Goal: Register for event/course

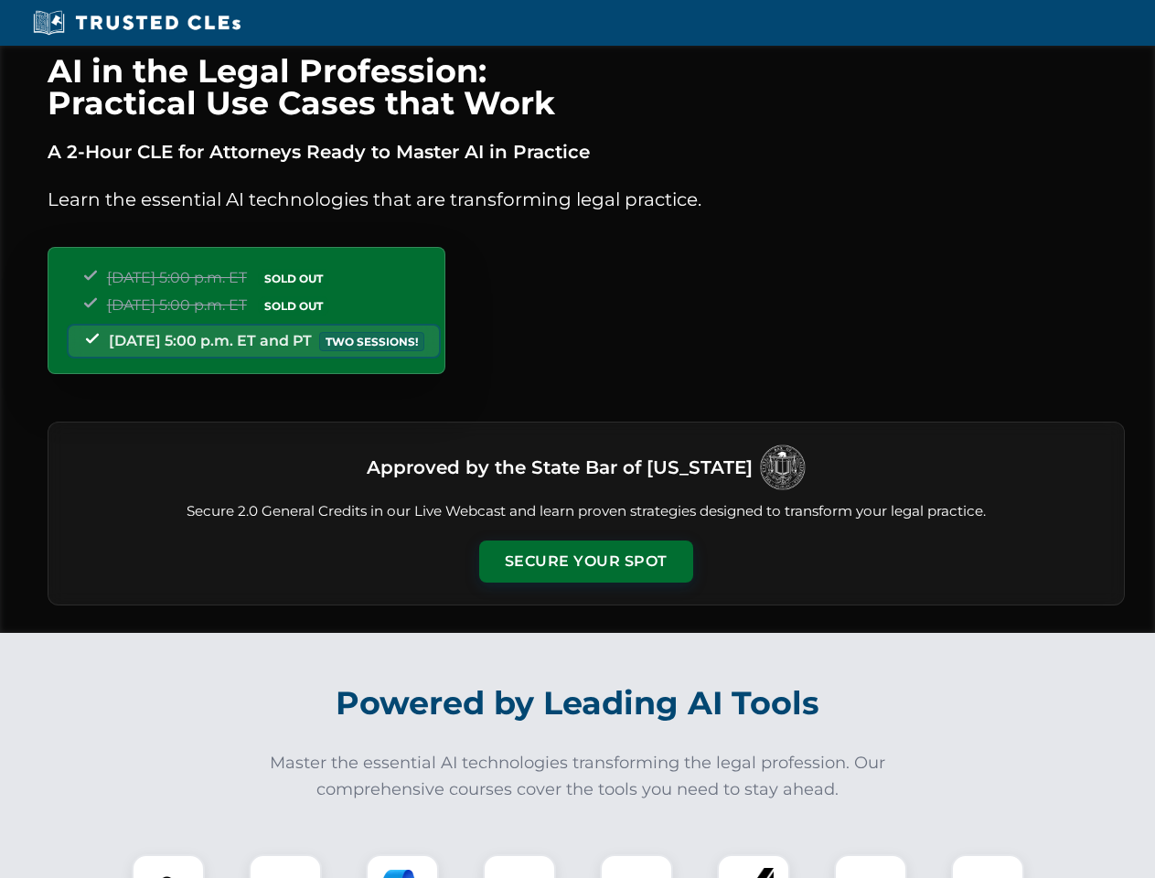
click at [585, 562] on button "Secure Your Spot" at bounding box center [586, 561] width 214 height 42
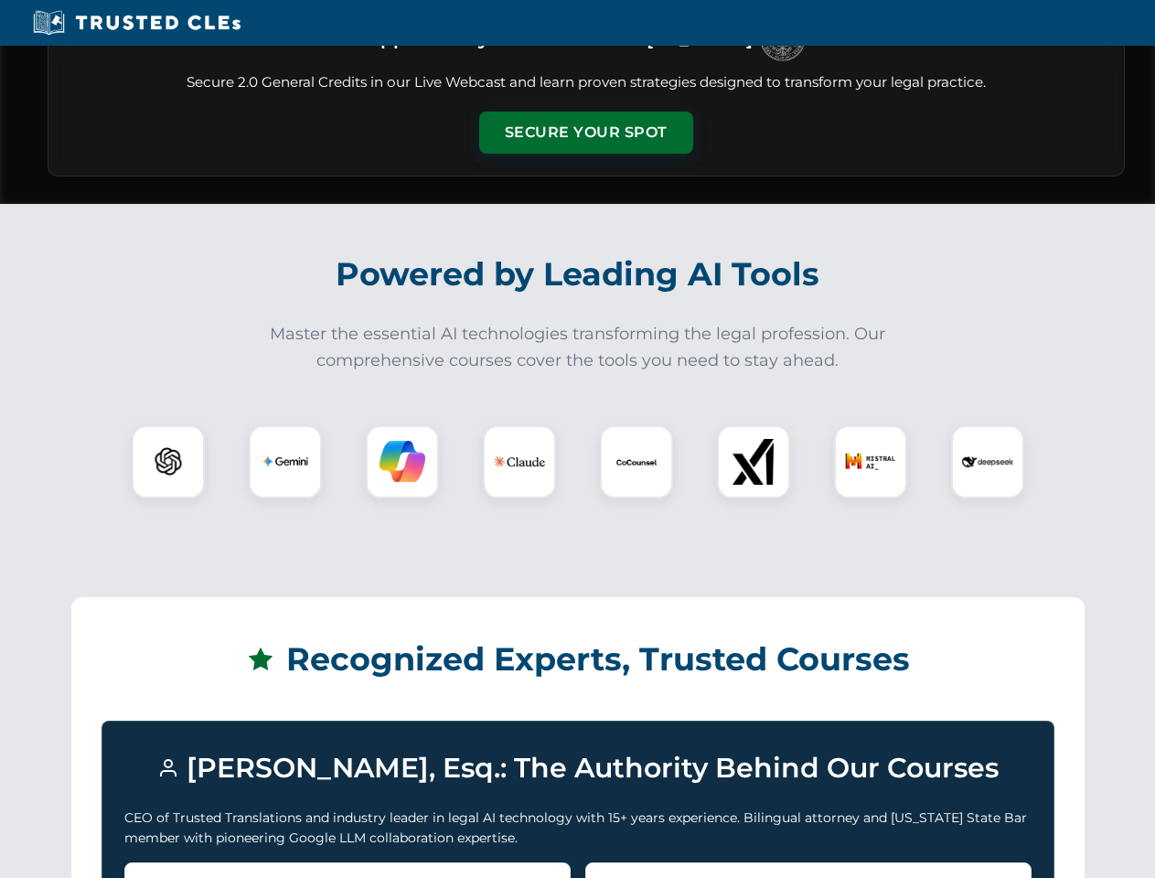
scroll to position [1795, 0]
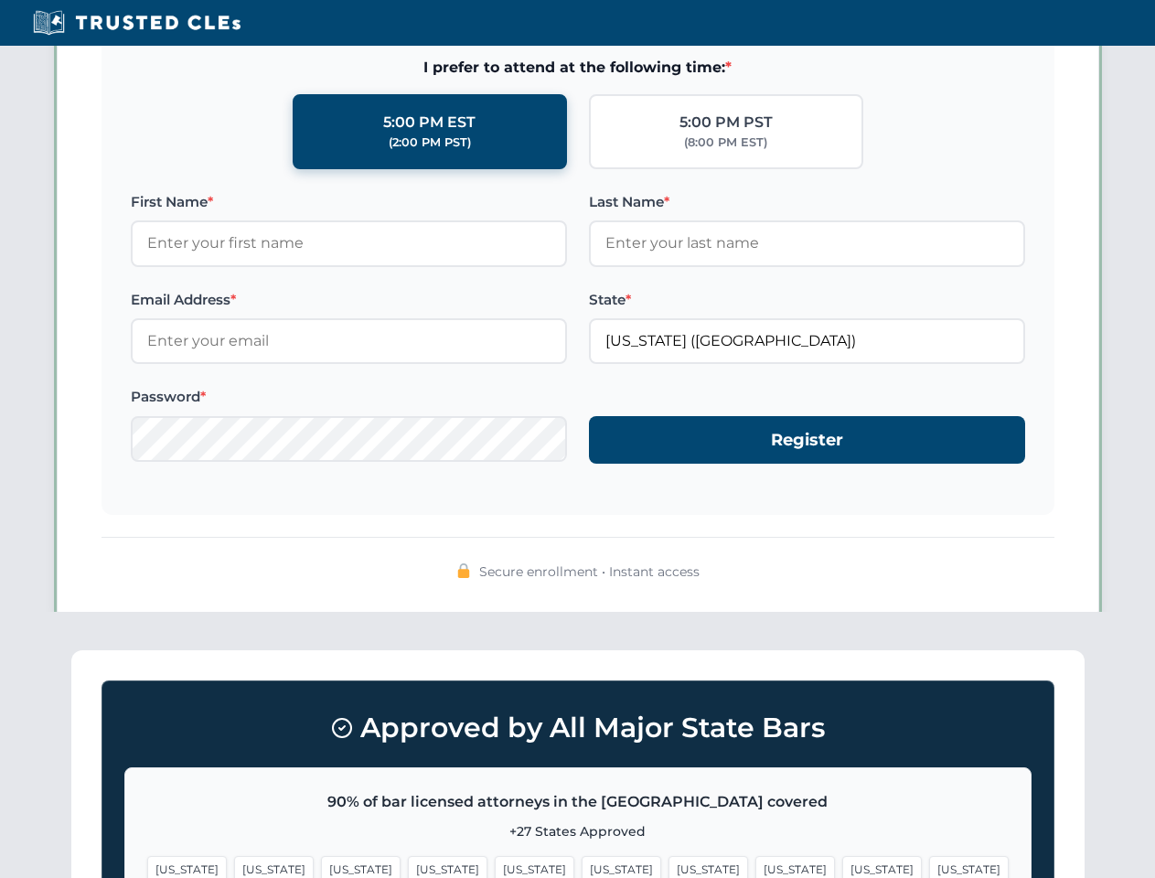
click at [842, 866] on span "[US_STATE]" at bounding box center [882, 869] width 80 height 27
